Goal: Task Accomplishment & Management: Use online tool/utility

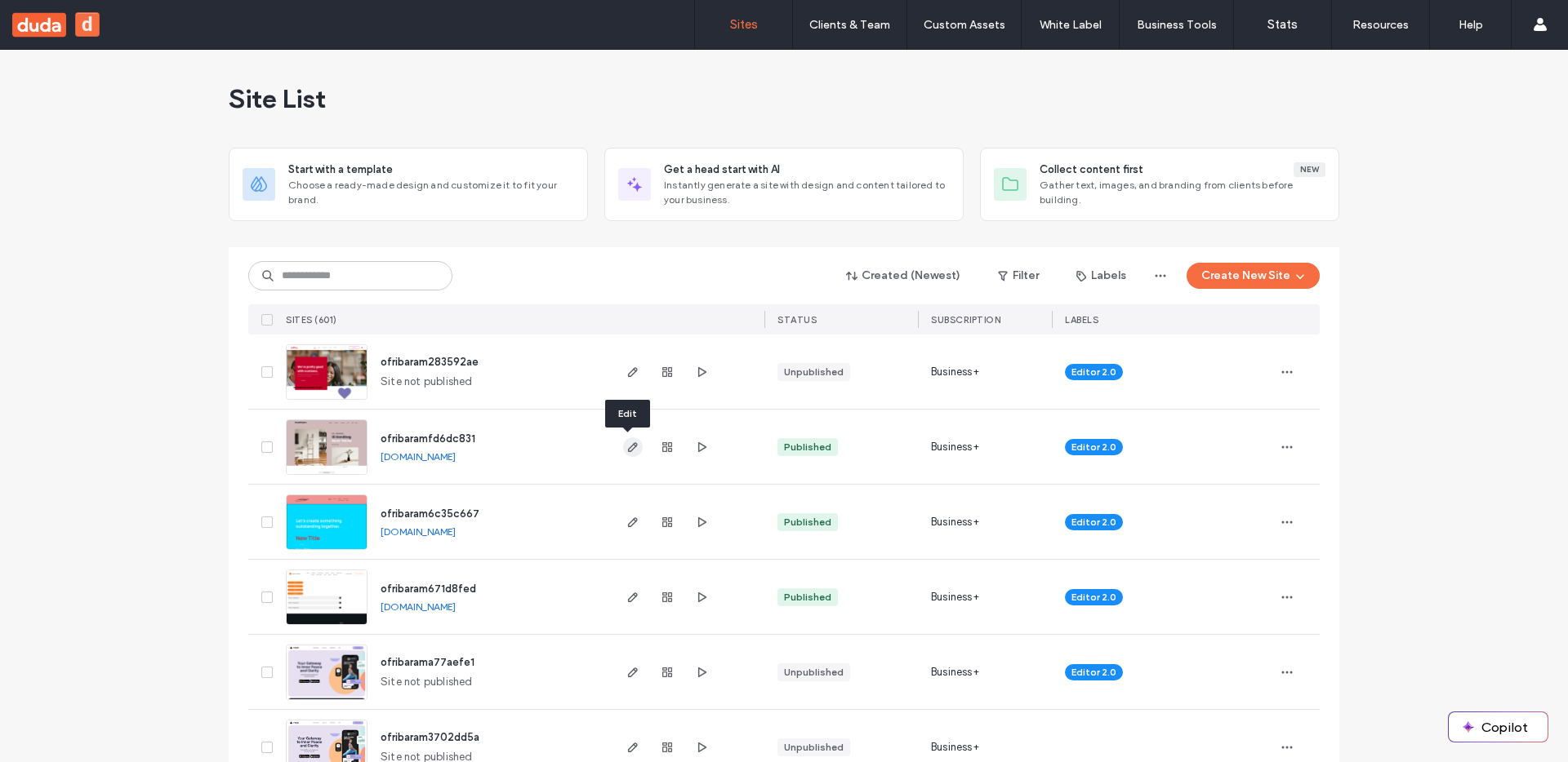
click at [630, 443] on use "button" at bounding box center [632, 447] width 10 height 10
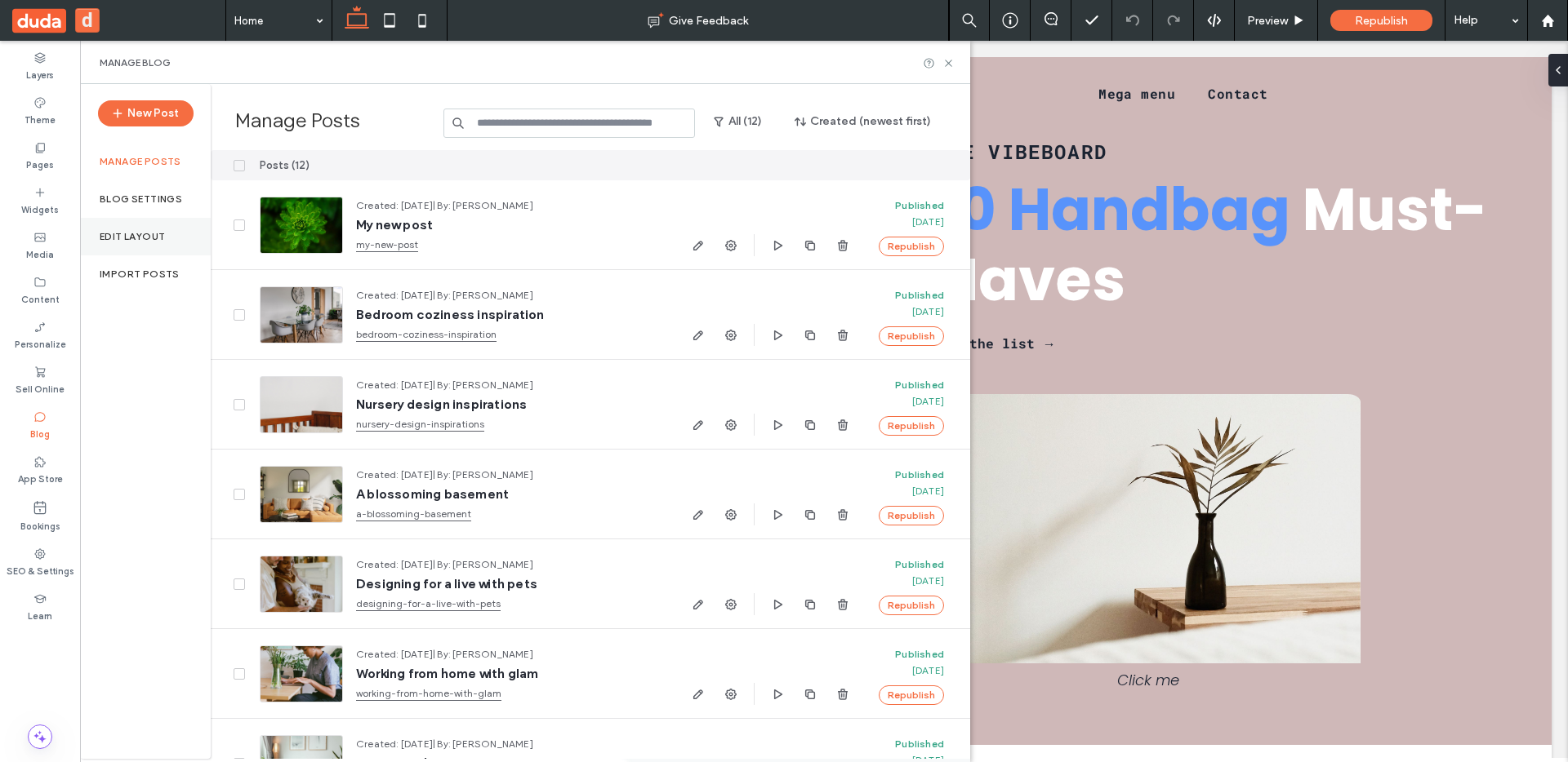
click at [154, 231] on label "Edit Layout" at bounding box center [132, 237] width 65 height 12
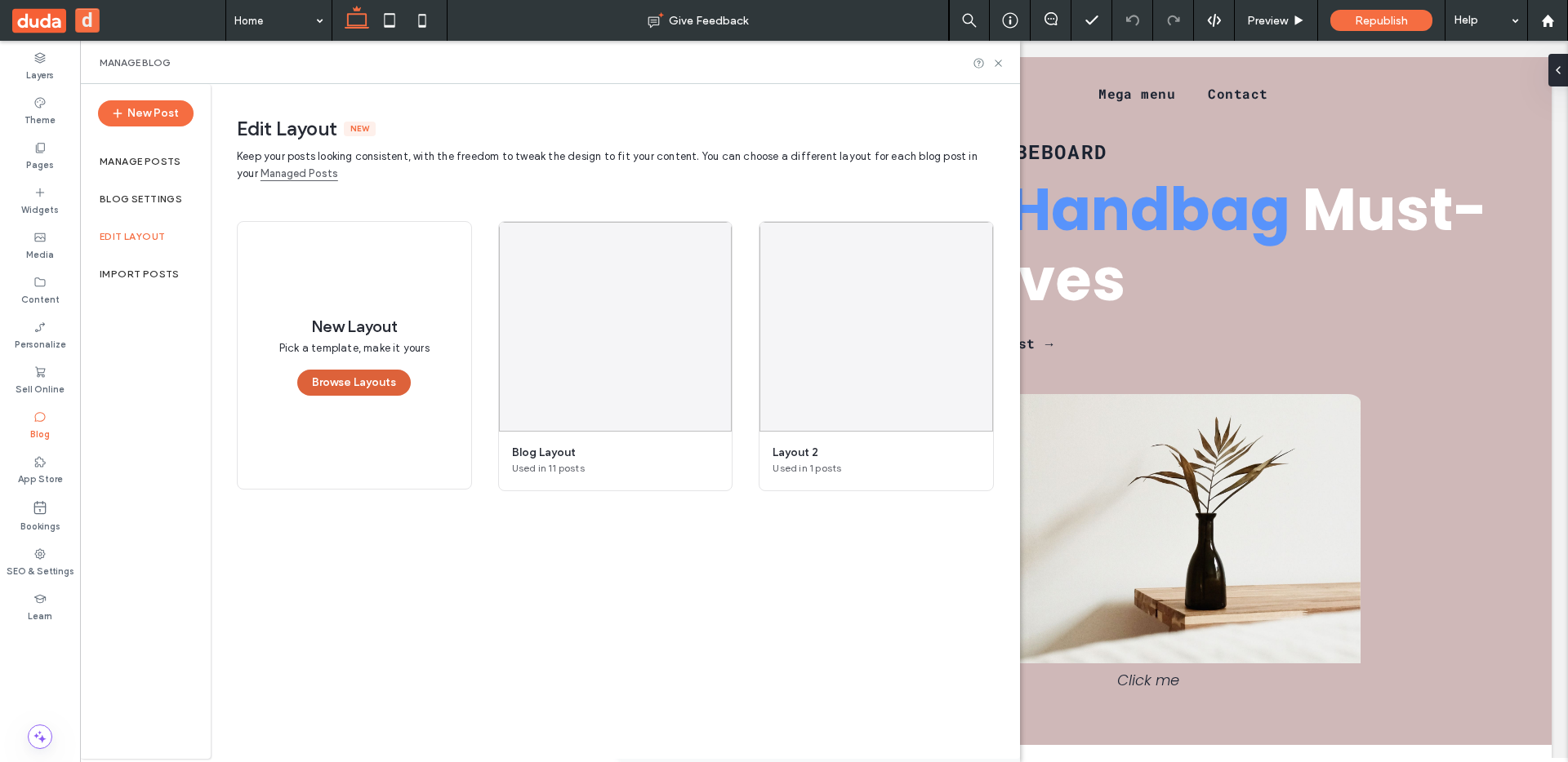
click at [324, 377] on button "Browse Layouts" at bounding box center [353, 382] width 114 height 26
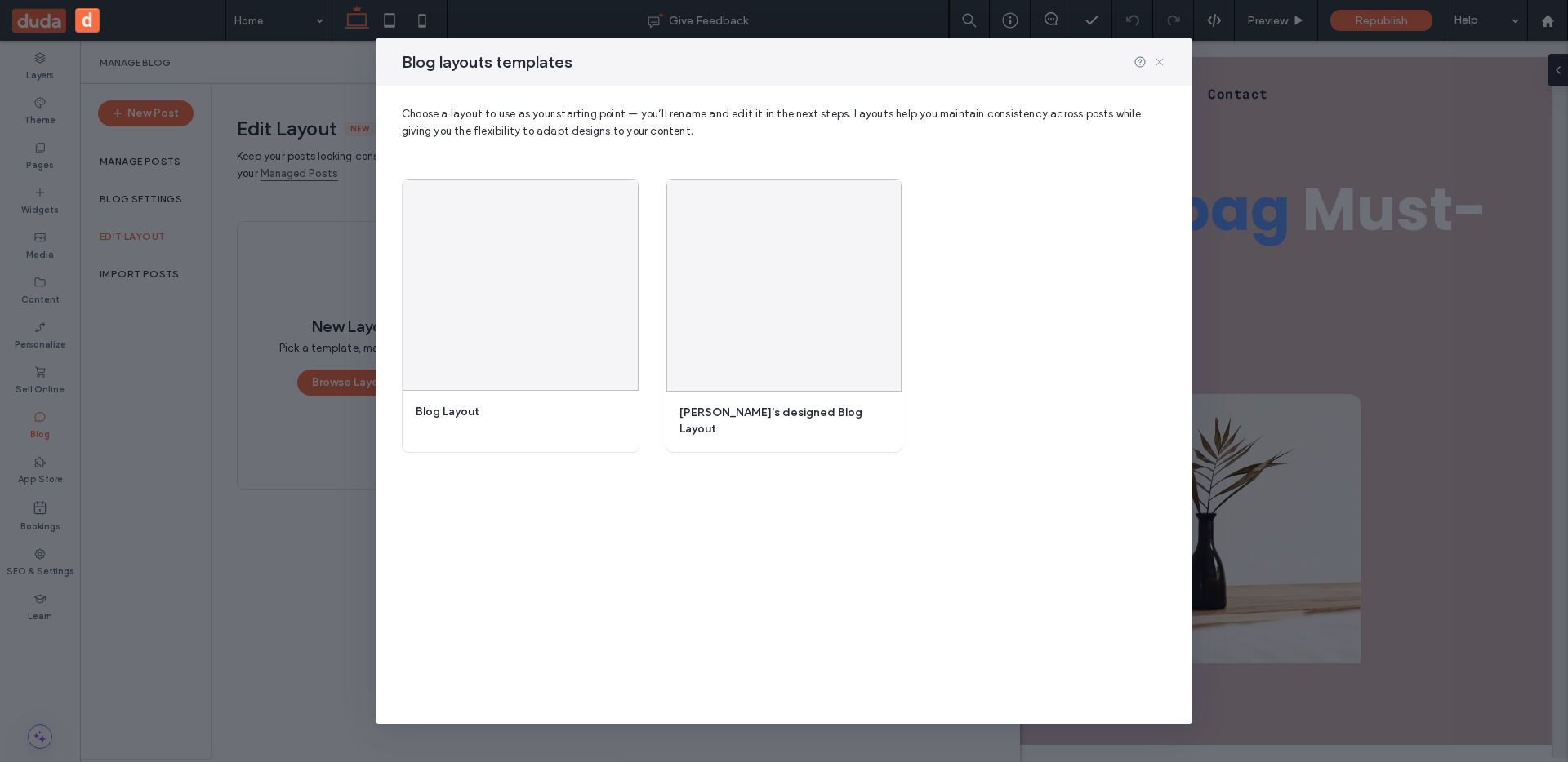
click at [1160, 66] on icon at bounding box center [1160, 62] width 13 height 13
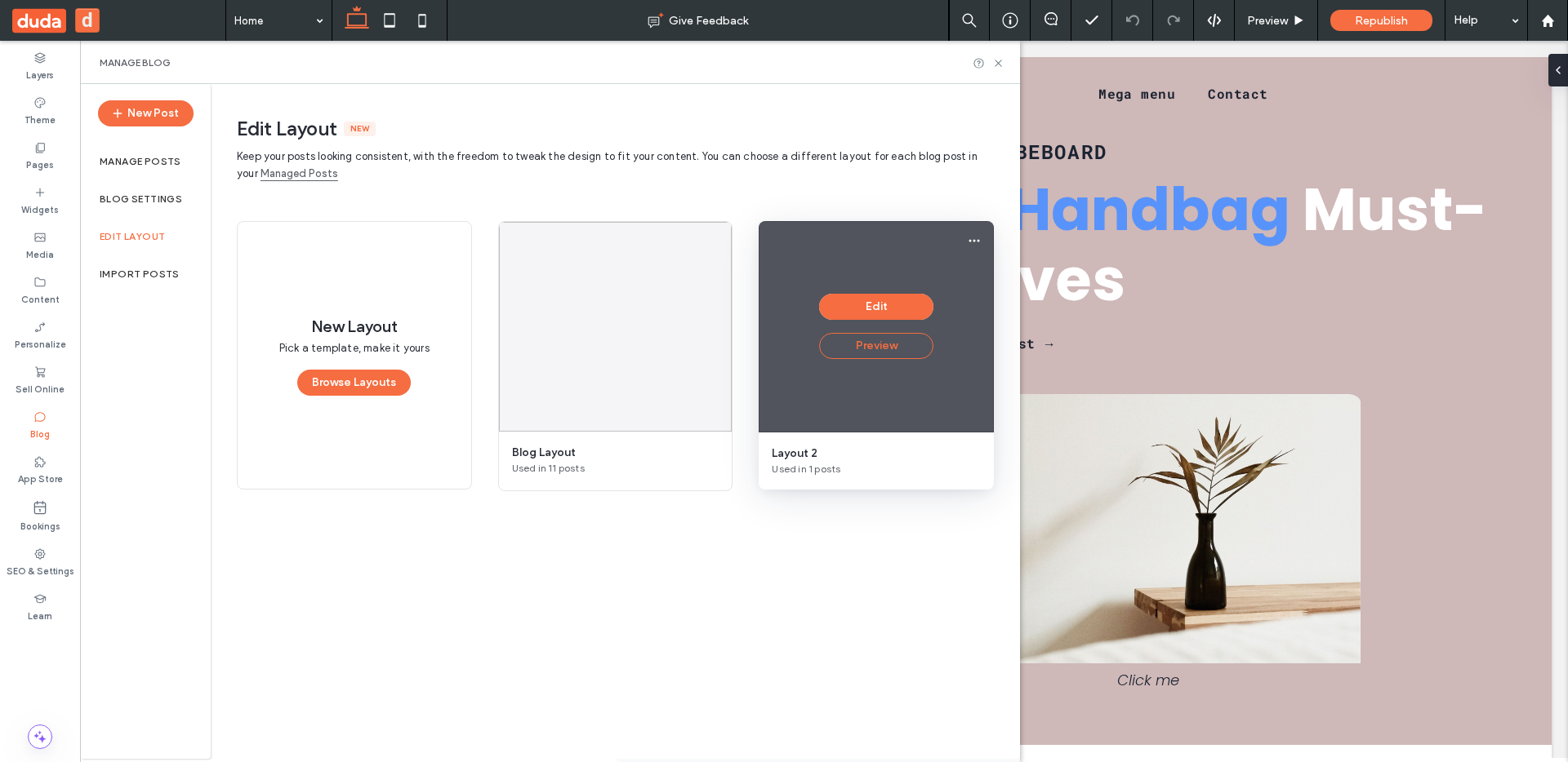
click at [888, 346] on button "Preview" at bounding box center [875, 345] width 114 height 26
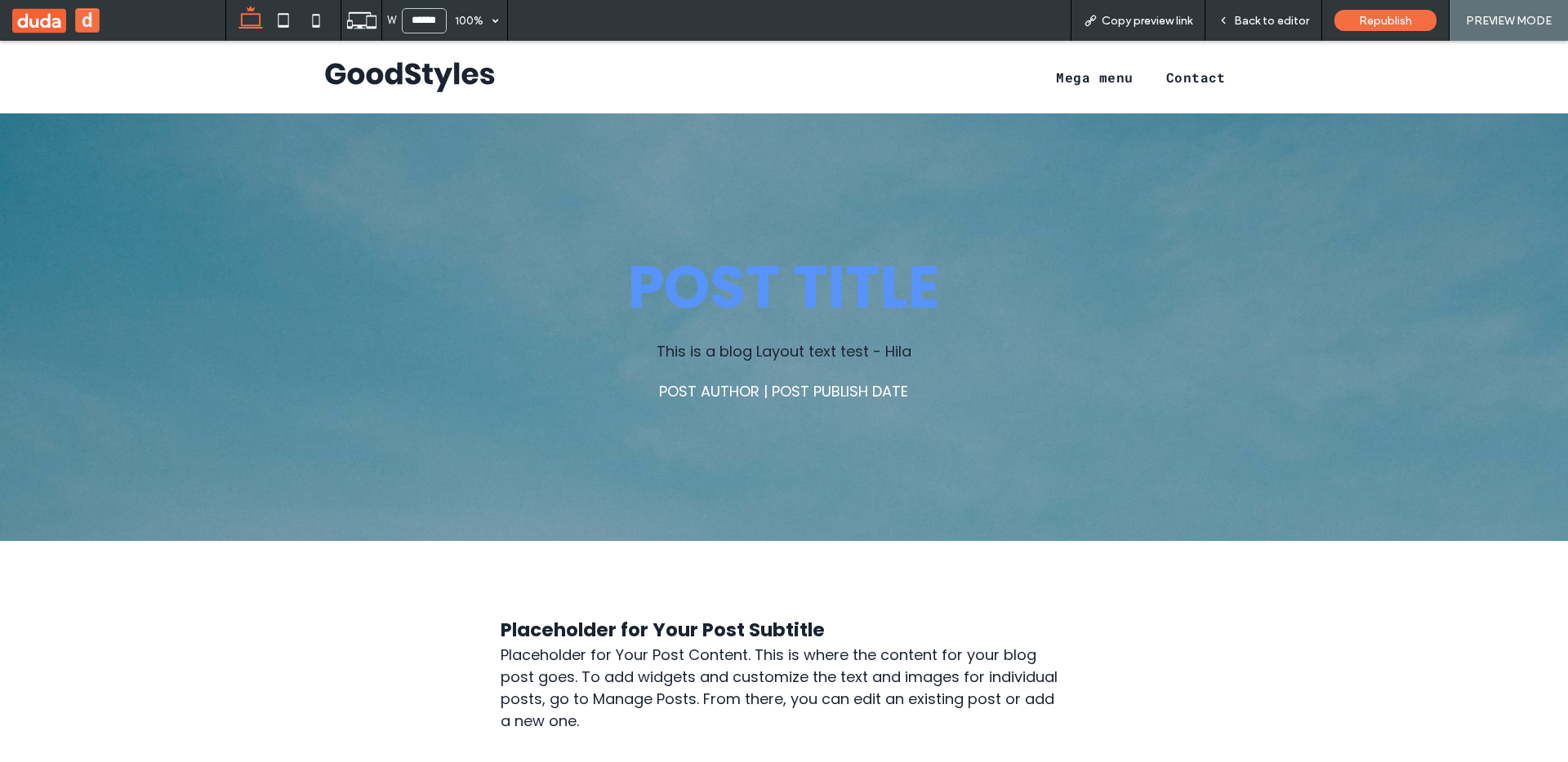
click at [1279, 19] on span "Back to editor" at bounding box center [1272, 20] width 75 height 13
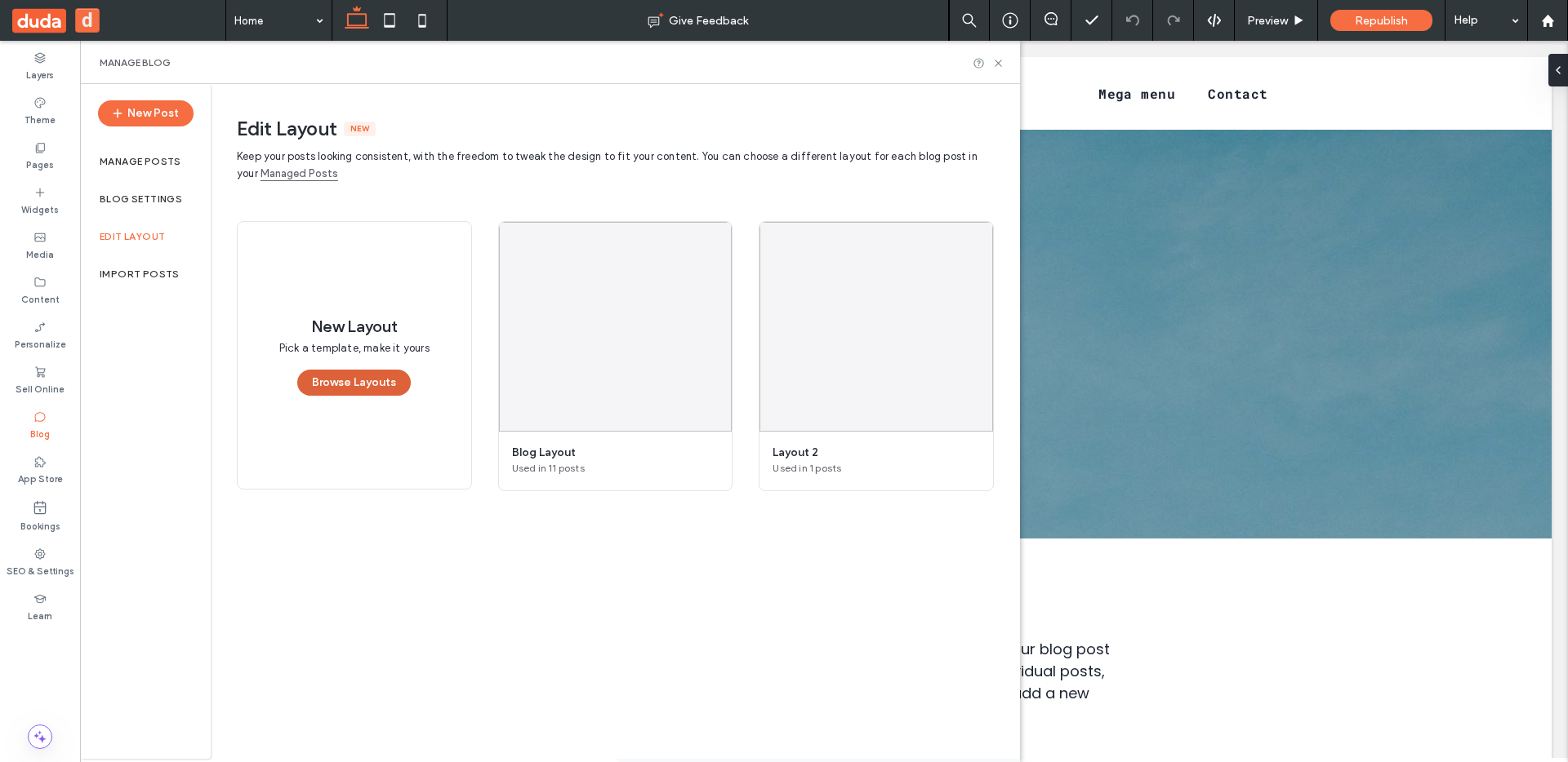
click at [351, 383] on button "Browse Layouts" at bounding box center [353, 382] width 114 height 26
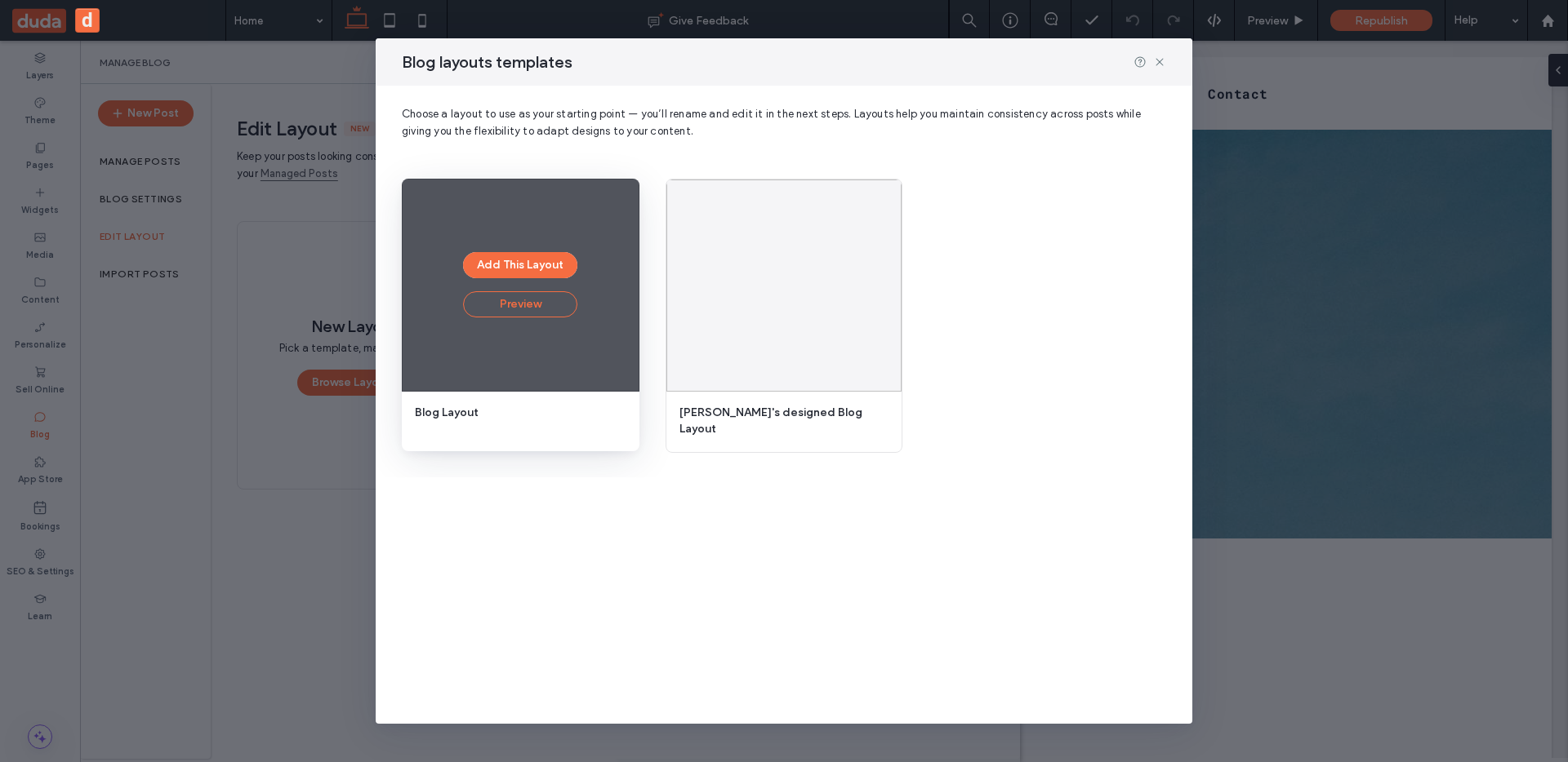
click at [527, 313] on button "Preview" at bounding box center [519, 304] width 114 height 26
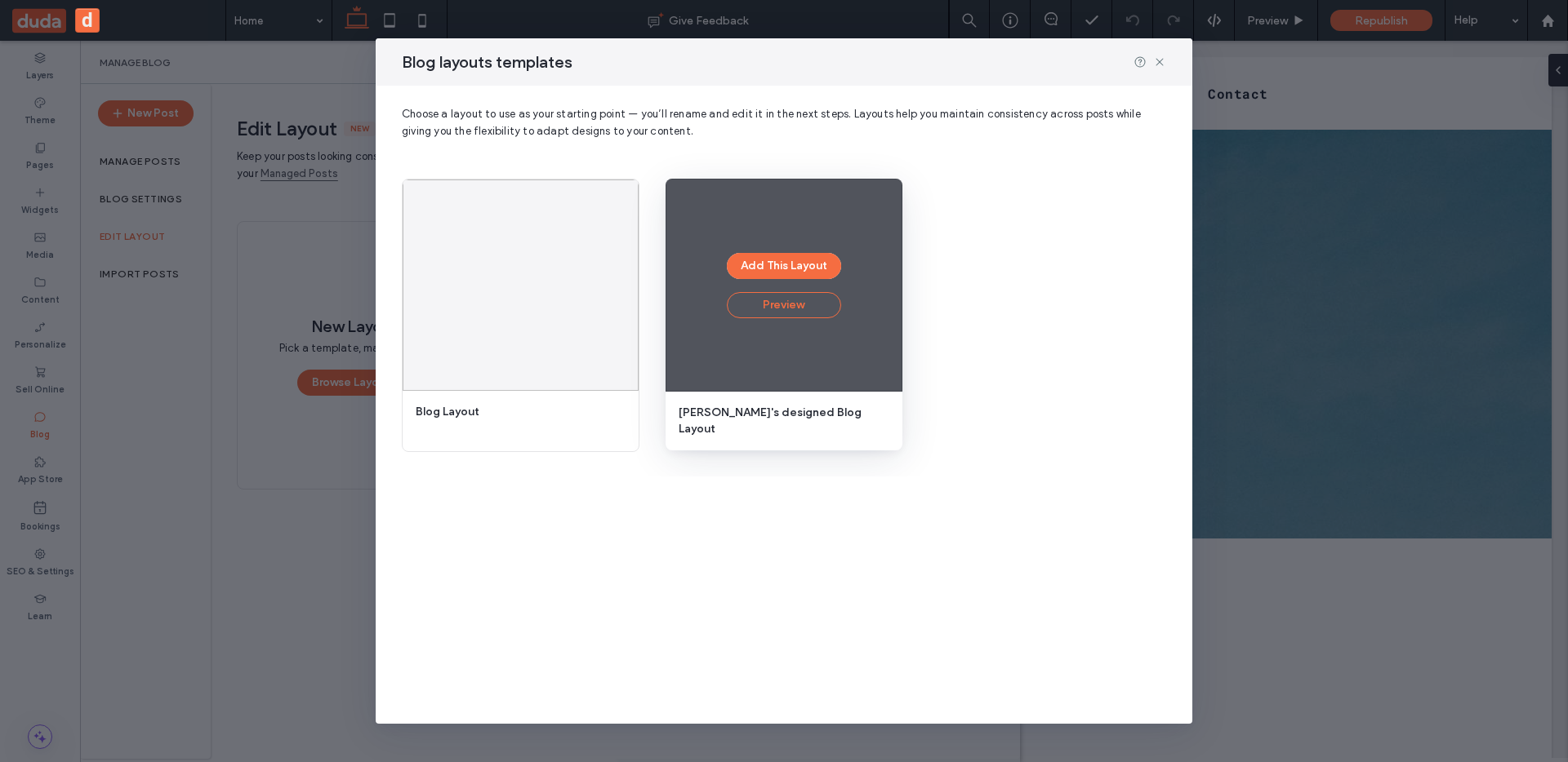
click at [780, 307] on button "Preview" at bounding box center [783, 305] width 114 height 26
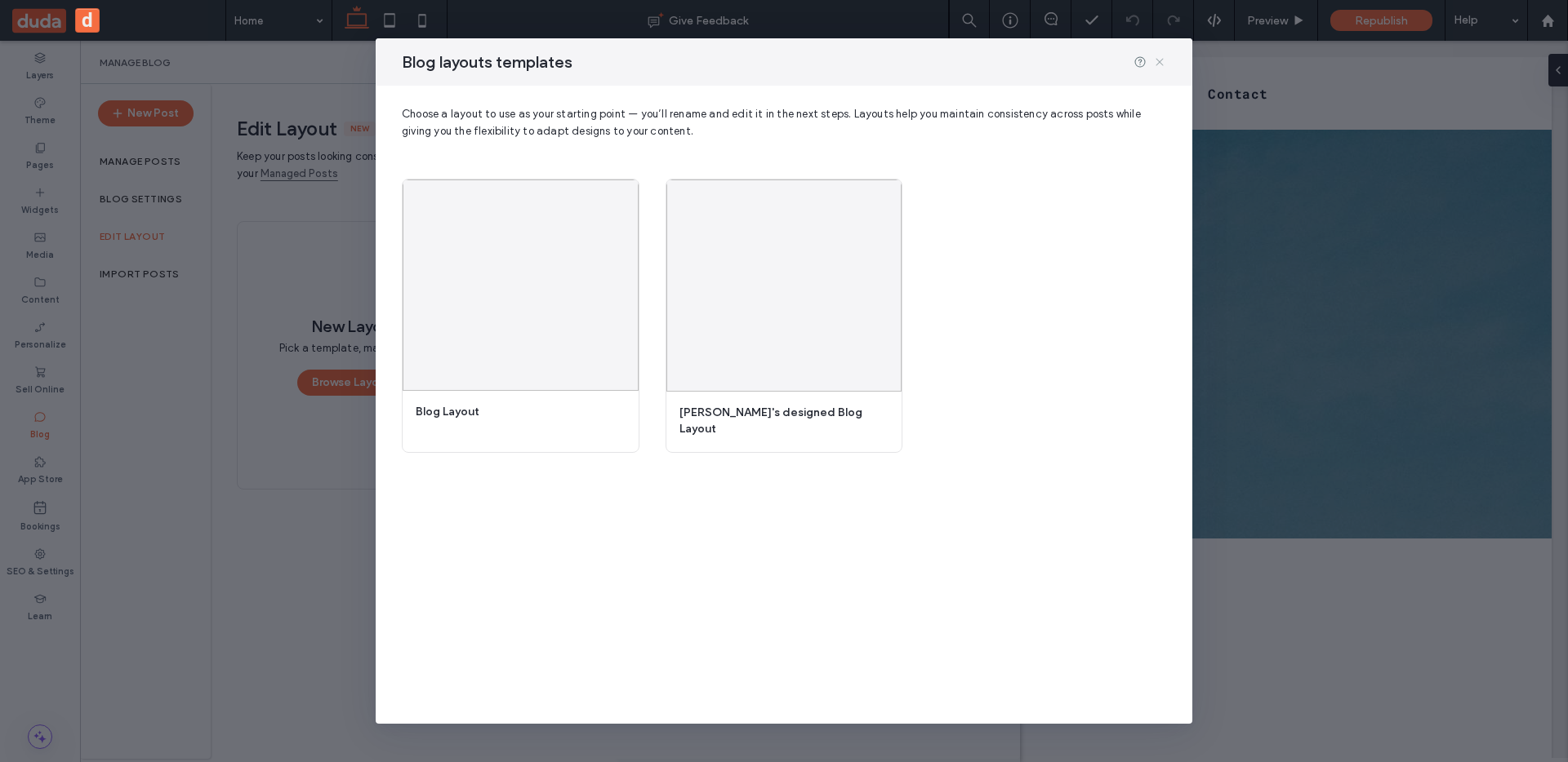
click at [1163, 62] on icon at bounding box center [1160, 62] width 13 height 13
